Goal: Information Seeking & Learning: Check status

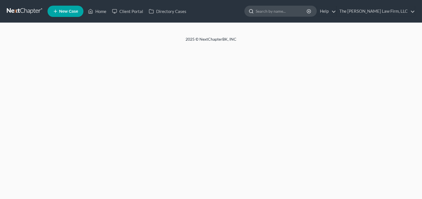
click at [296, 12] on input "search" at bounding box center [282, 11] width 52 height 10
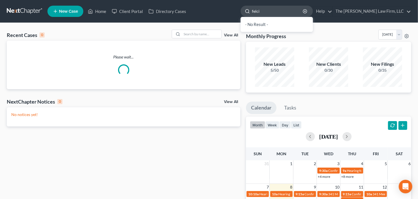
type input "[PERSON_NAME]"
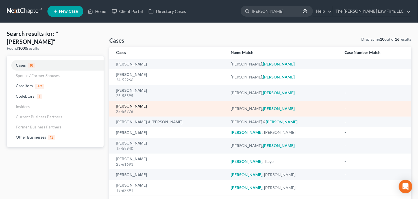
click at [120, 108] on link "[PERSON_NAME]" at bounding box center [131, 107] width 31 height 4
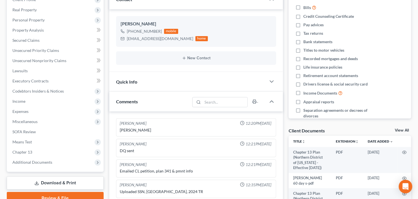
scroll to position [113, 0]
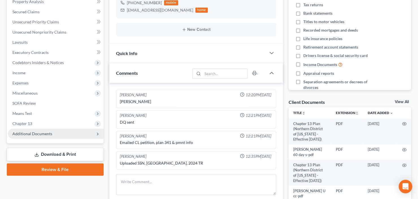
click at [32, 134] on span "Additional Documents" at bounding box center [32, 133] width 40 height 5
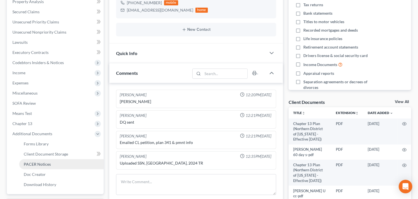
click at [37, 163] on span "PACER Notices" at bounding box center [37, 164] width 27 height 5
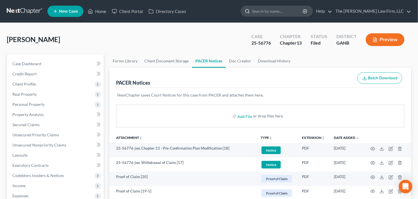
click at [299, 10] on input "search" at bounding box center [278, 11] width 52 height 10
type input "[PERSON_NAME]"
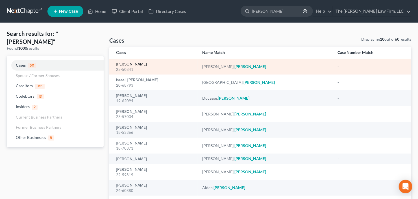
click at [131, 65] on link "[PERSON_NAME]" at bounding box center [131, 64] width 31 height 4
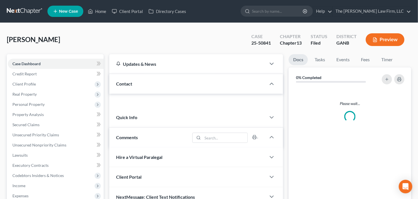
click at [130, 64] on div "Updates & News" at bounding box center [187, 64] width 143 height 6
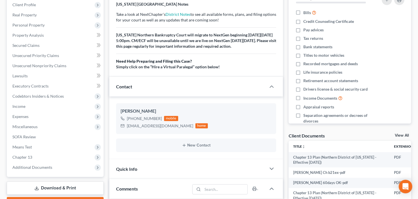
scroll to position [136, 0]
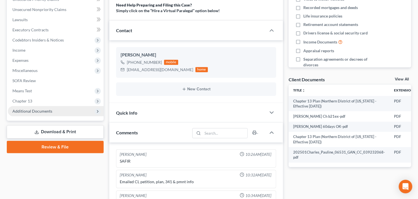
click at [38, 110] on span "Additional Documents" at bounding box center [32, 111] width 40 height 5
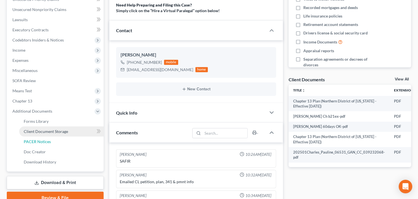
drag, startPoint x: 42, startPoint y: 138, endPoint x: 48, endPoint y: 135, distance: 7.3
click at [42, 139] on span "PACER Notices" at bounding box center [37, 141] width 27 height 5
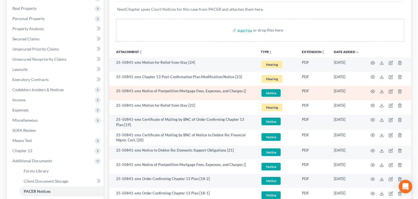
scroll to position [45, 0]
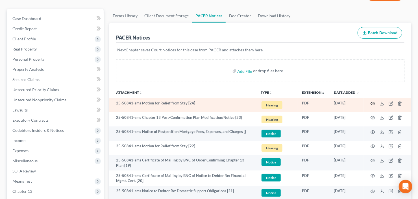
click at [372, 103] on icon "button" at bounding box center [373, 104] width 5 height 5
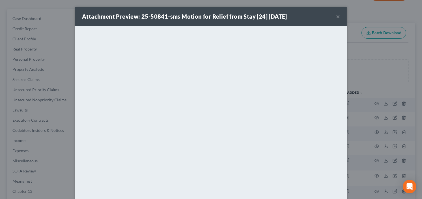
click at [336, 15] on button "×" at bounding box center [338, 16] width 4 height 7
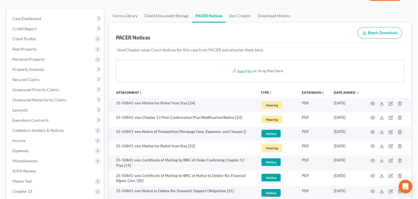
scroll to position [68, 0]
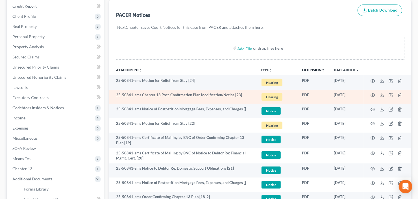
click at [376, 94] on td at bounding box center [388, 97] width 48 height 14
click at [374, 96] on icon "button" at bounding box center [373, 95] width 4 height 3
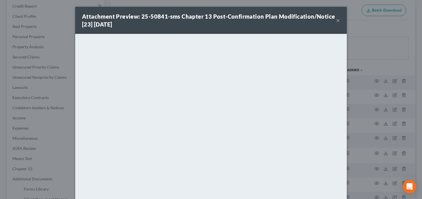
click at [336, 20] on button "×" at bounding box center [338, 20] width 4 height 7
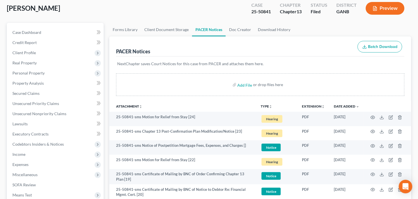
scroll to position [0, 0]
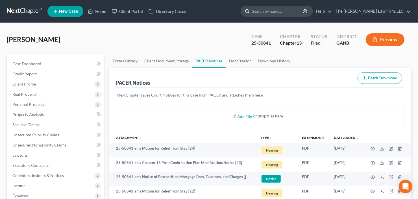
click at [291, 12] on input "search" at bounding box center [278, 11] width 52 height 10
type input "pierre"
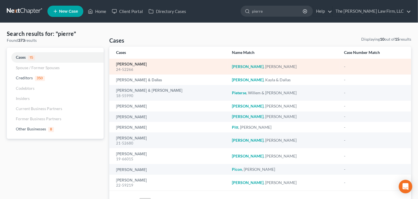
click at [125, 65] on link "[PERSON_NAME]" at bounding box center [131, 64] width 31 height 4
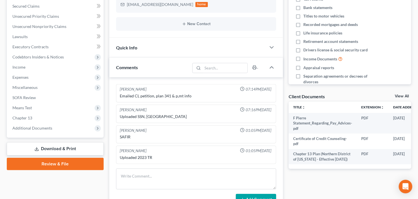
scroll to position [136, 0]
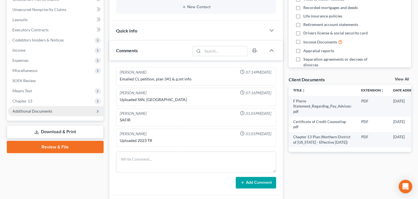
click at [42, 113] on span "Additional Documents" at bounding box center [56, 111] width 96 height 10
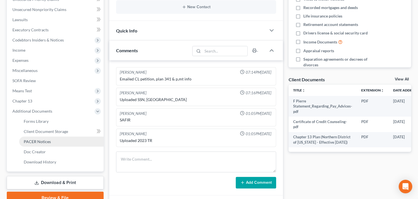
click at [36, 143] on span "PACER Notices" at bounding box center [37, 141] width 27 height 5
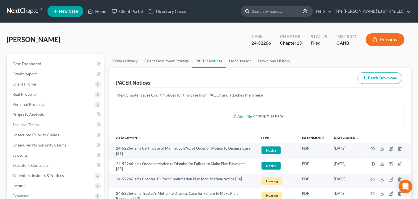
click at [278, 12] on input "search" at bounding box center [278, 11] width 52 height 10
type input "alinzo"
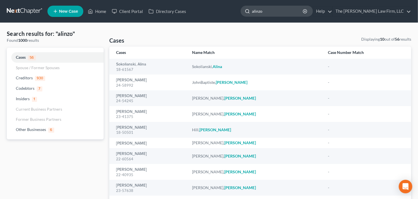
click at [277, 11] on input "alinzo" at bounding box center [278, 11] width 52 height 10
drag, startPoint x: 277, startPoint y: 11, endPoint x: 239, endPoint y: 21, distance: 39.5
click at [239, 21] on nav "Home New Case Client Portal Directory Cases The [PERSON_NAME] Law Firm, LLC [EM…" at bounding box center [209, 11] width 418 height 23
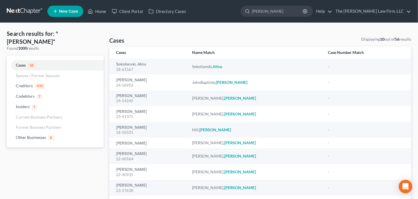
type input "[PERSON_NAME]"
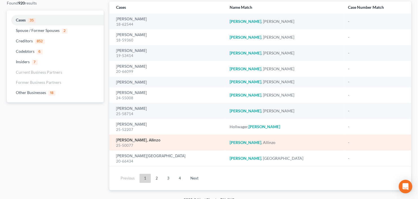
click at [125, 141] on link "[PERSON_NAME], Allinzo" at bounding box center [138, 141] width 44 height 4
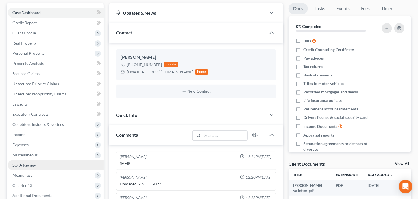
scroll to position [68, 0]
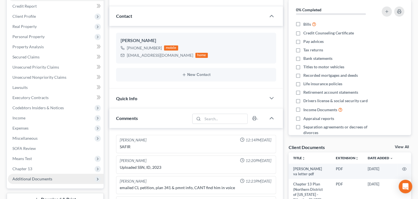
click at [33, 180] on span "Additional Documents" at bounding box center [32, 179] width 40 height 5
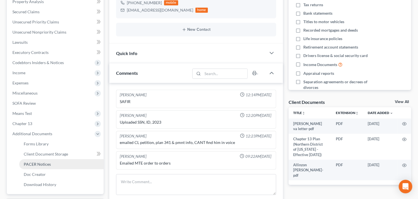
drag, startPoint x: 39, startPoint y: 161, endPoint x: 64, endPoint y: 150, distance: 27.0
click at [39, 162] on span "PACER Notices" at bounding box center [37, 164] width 27 height 5
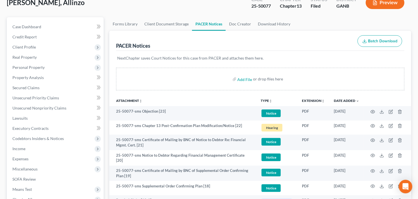
scroll to position [45, 0]
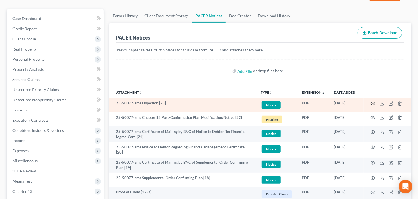
click at [373, 103] on circle "button" at bounding box center [373, 103] width 1 height 1
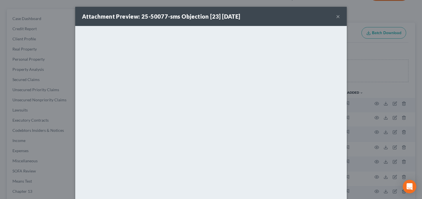
click at [336, 17] on button "×" at bounding box center [338, 16] width 4 height 7
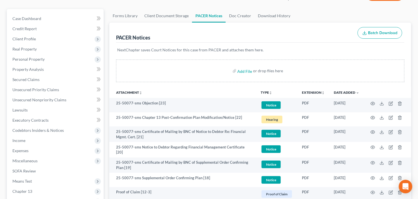
scroll to position [0, 0]
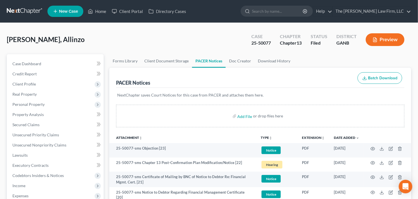
click at [299, 18] on ul "New Case Home Client Portal Directory Cases - No Result - See all results Or Pr…" at bounding box center [230, 11] width 364 height 15
click at [295, 10] on input "search" at bounding box center [278, 11] width 52 height 10
type input "[PERSON_NAME]"
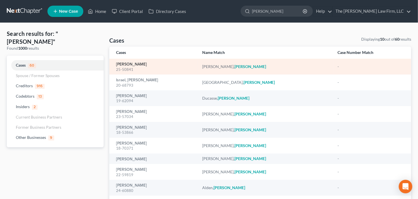
click at [132, 65] on link "[PERSON_NAME]" at bounding box center [131, 64] width 31 height 4
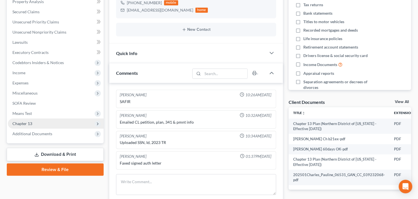
click at [37, 132] on span "Additional Documents" at bounding box center [32, 133] width 40 height 5
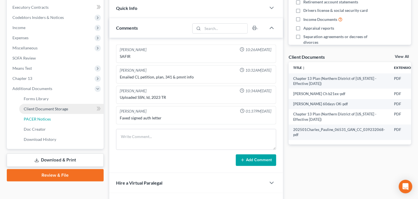
click at [49, 118] on span "PACER Notices" at bounding box center [37, 119] width 27 height 5
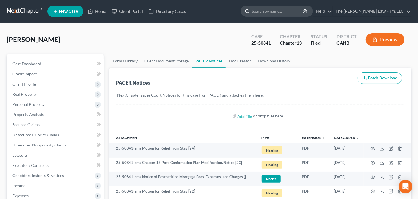
click at [294, 12] on input "search" at bounding box center [278, 11] width 52 height 10
type input "[PERSON_NAME]"
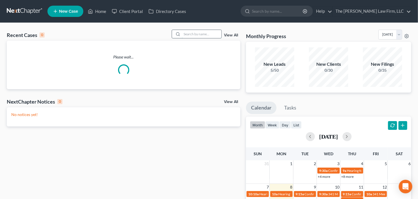
click at [200, 34] on input "search" at bounding box center [202, 34] width 40 height 8
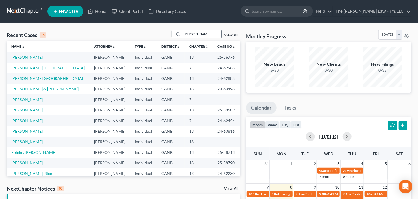
type input "dickson"
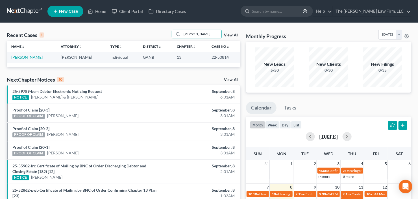
click at [31, 57] on link "Dickson-Ortiz, Georgina" at bounding box center [26, 57] width 31 height 5
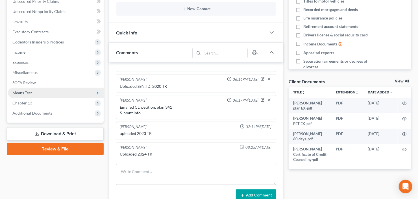
scroll to position [136, 0]
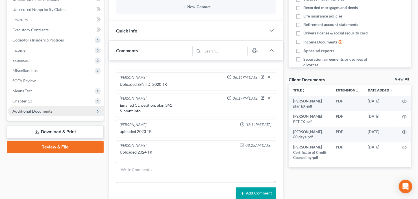
click at [40, 111] on span "Additional Documents" at bounding box center [32, 111] width 40 height 5
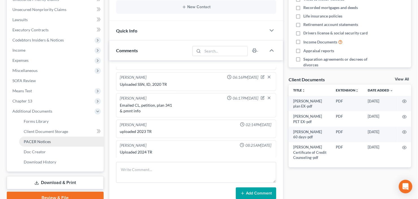
click at [35, 145] on link "PACER Notices" at bounding box center [61, 142] width 85 height 10
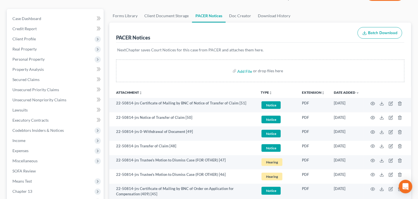
scroll to position [68, 0]
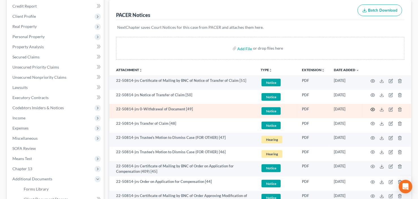
click at [374, 110] on icon "button" at bounding box center [373, 109] width 5 height 5
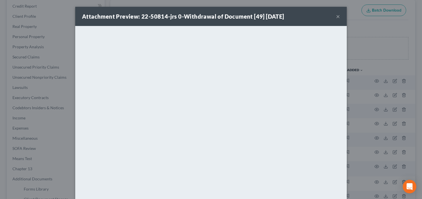
click at [336, 15] on button "×" at bounding box center [338, 16] width 4 height 7
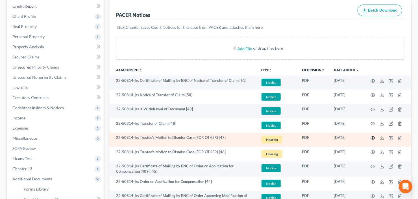
click at [371, 138] on icon "button" at bounding box center [373, 138] width 4 height 3
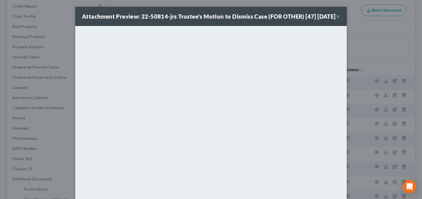
click at [334, 20] on div "Attachment Preview: 22-50814-jrs Trustee's Motion to Dismiss Case (FOR OTHER) […" at bounding box center [209, 16] width 254 height 8
click at [336, 20] on button "×" at bounding box center [338, 16] width 4 height 7
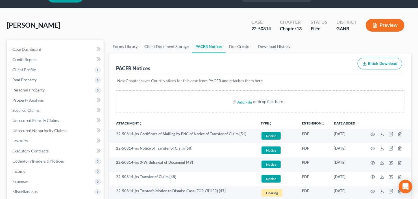
scroll to position [23, 0]
